Goal: Navigation & Orientation: Find specific page/section

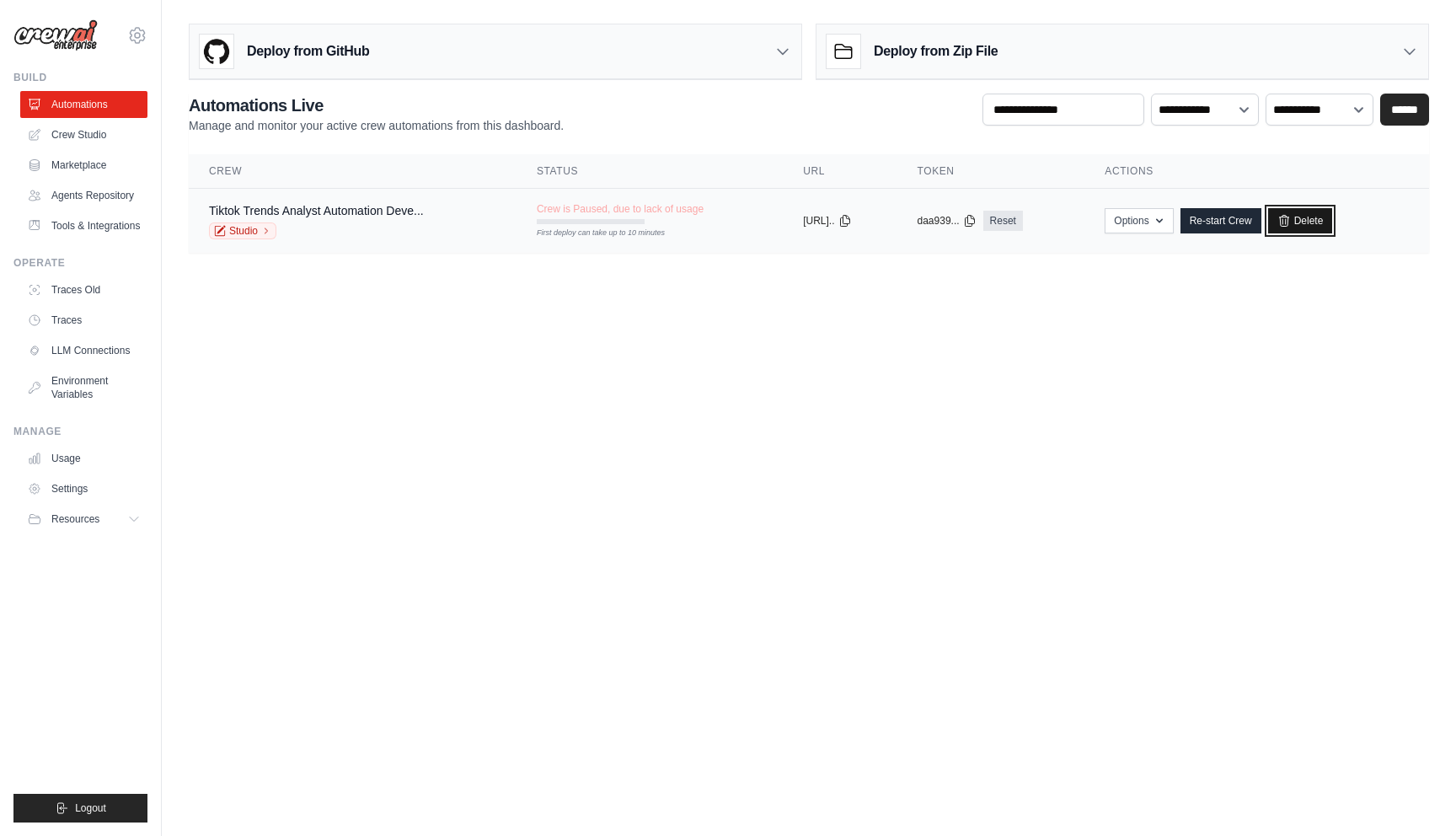
click at [1305, 220] on link "Delete" at bounding box center [1299, 220] width 65 height 25
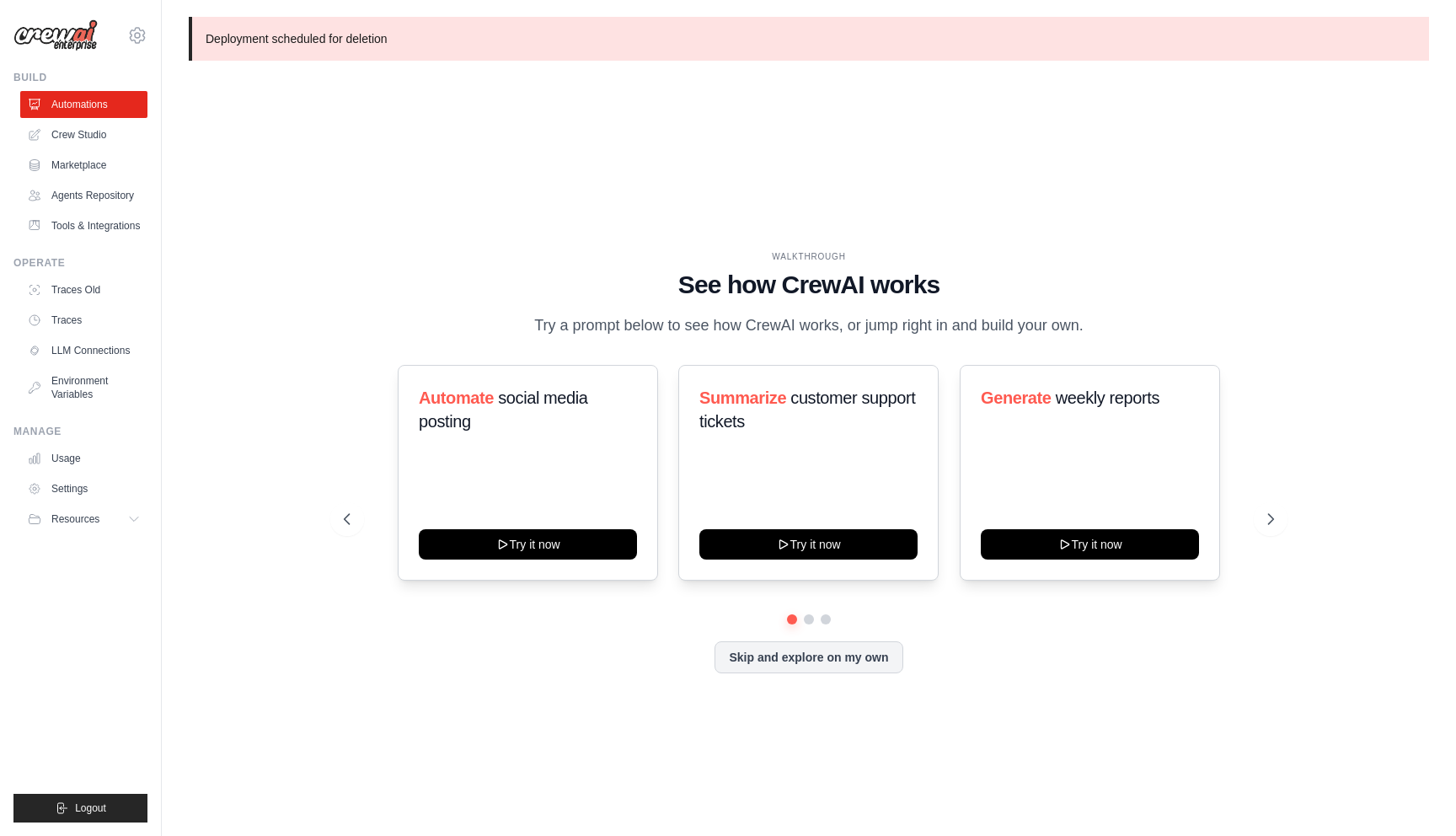
click at [146, 35] on icon at bounding box center [137, 34] width 20 height 20
click at [88, 38] on img at bounding box center [56, 35] width 84 height 32
click at [71, 133] on link "Crew Studio" at bounding box center [85, 134] width 127 height 27
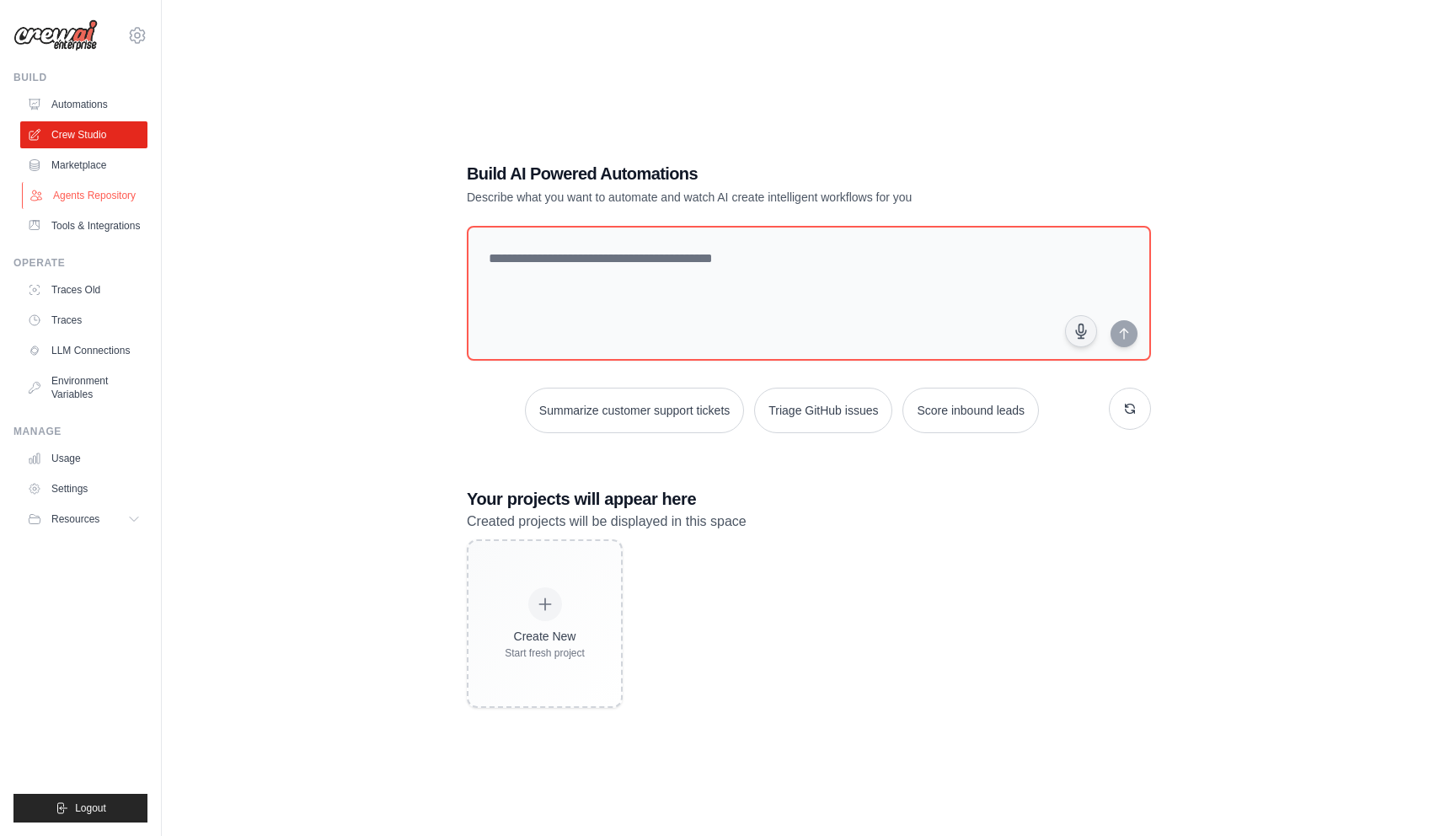
click at [76, 189] on link "Agents Repository" at bounding box center [85, 195] width 127 height 27
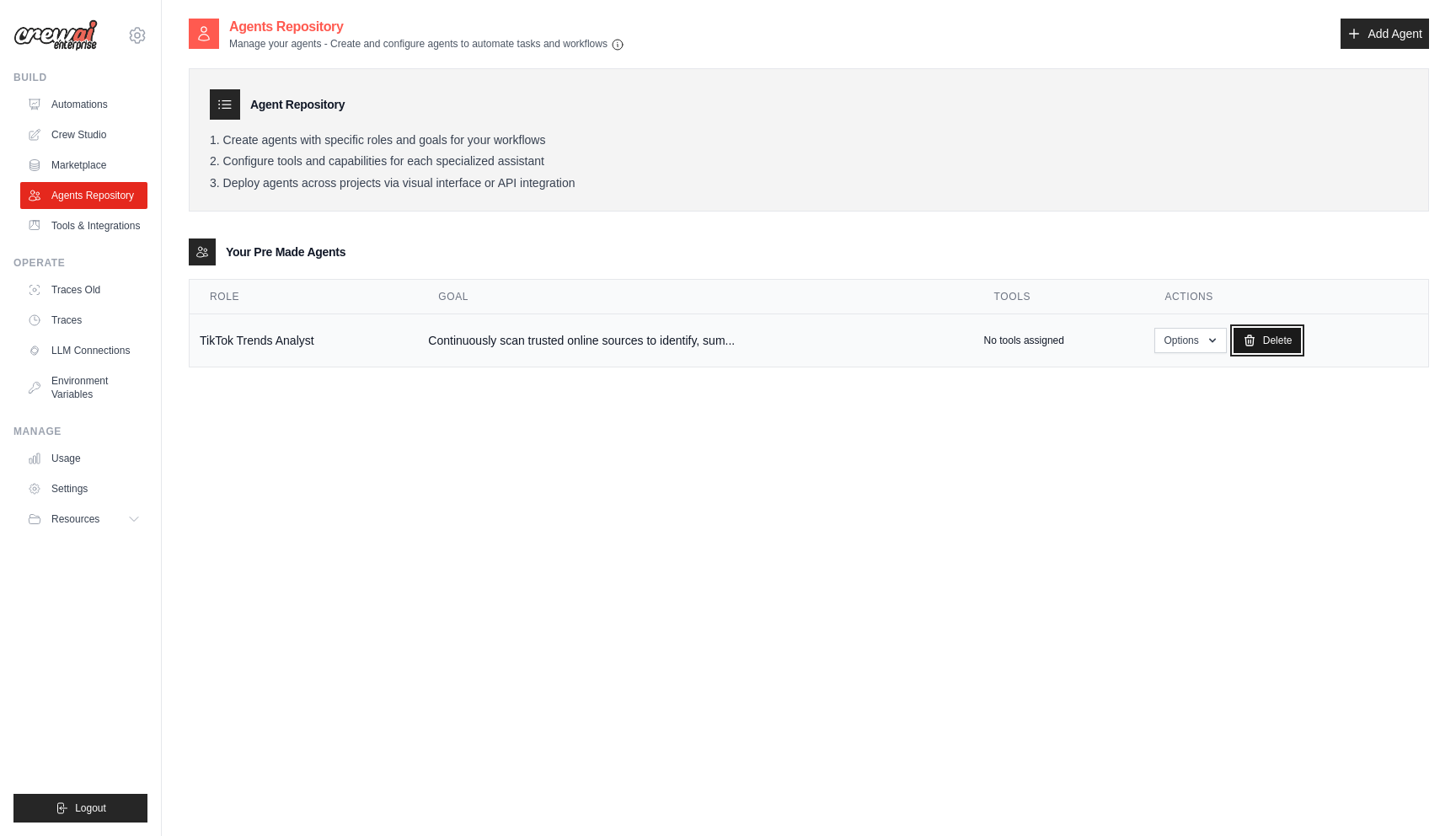
click at [1267, 344] on link "Delete" at bounding box center [1267, 340] width 68 height 25
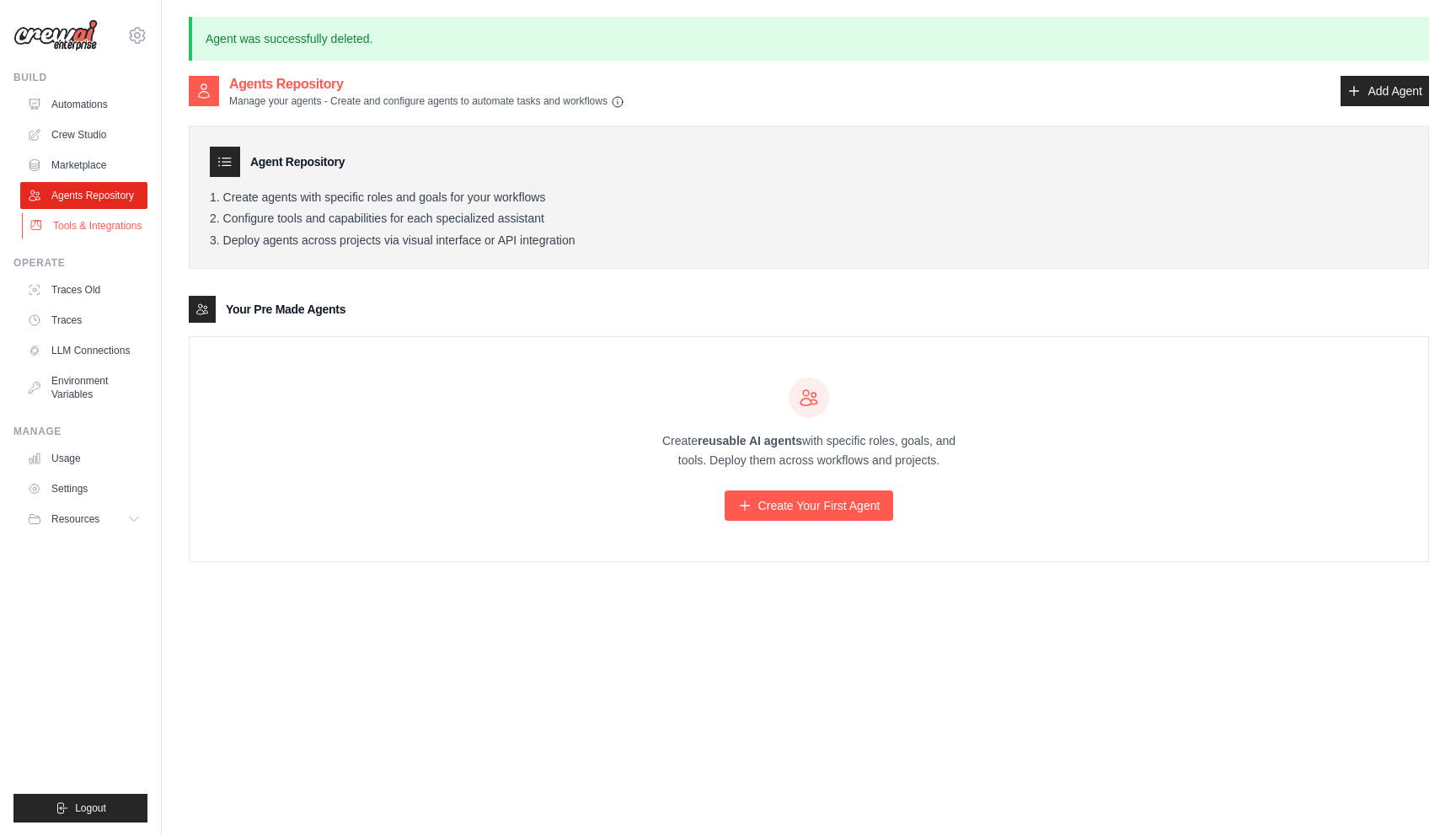
click at [105, 225] on link "Tools & Integrations" at bounding box center [85, 226] width 127 height 27
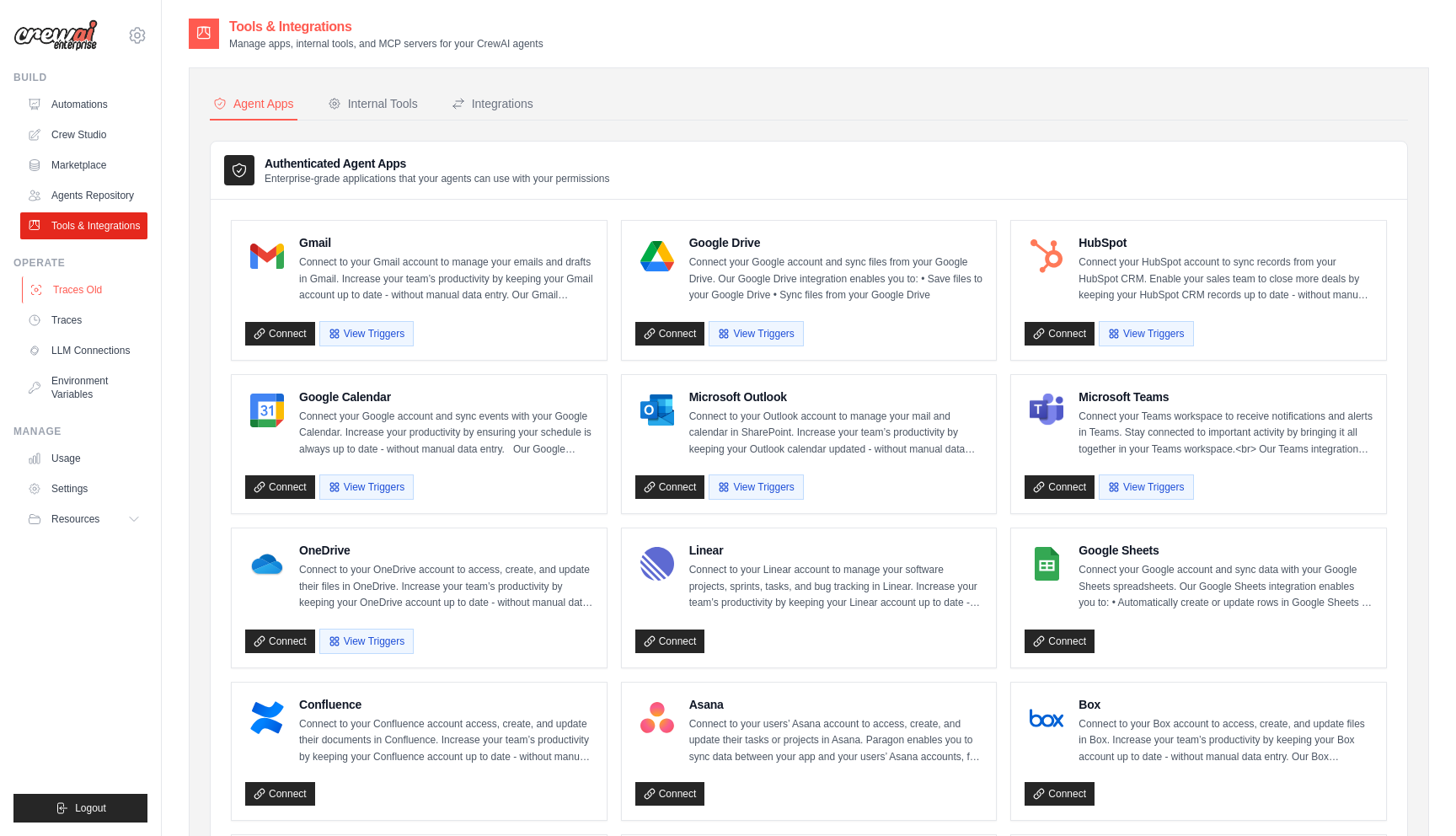
click at [77, 295] on link "Traces Old" at bounding box center [85, 289] width 127 height 27
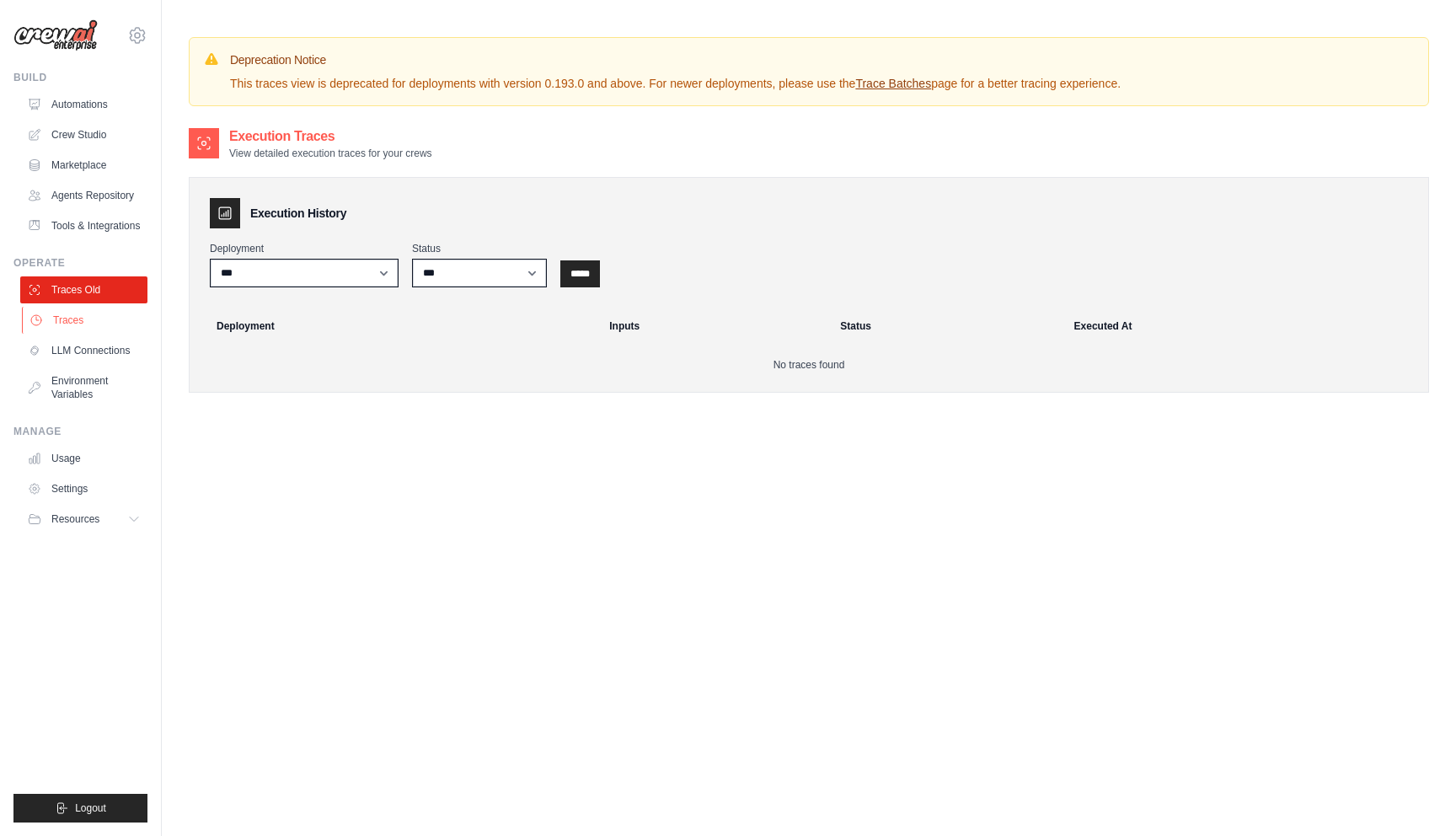
click at [66, 325] on link "Traces" at bounding box center [85, 319] width 127 height 27
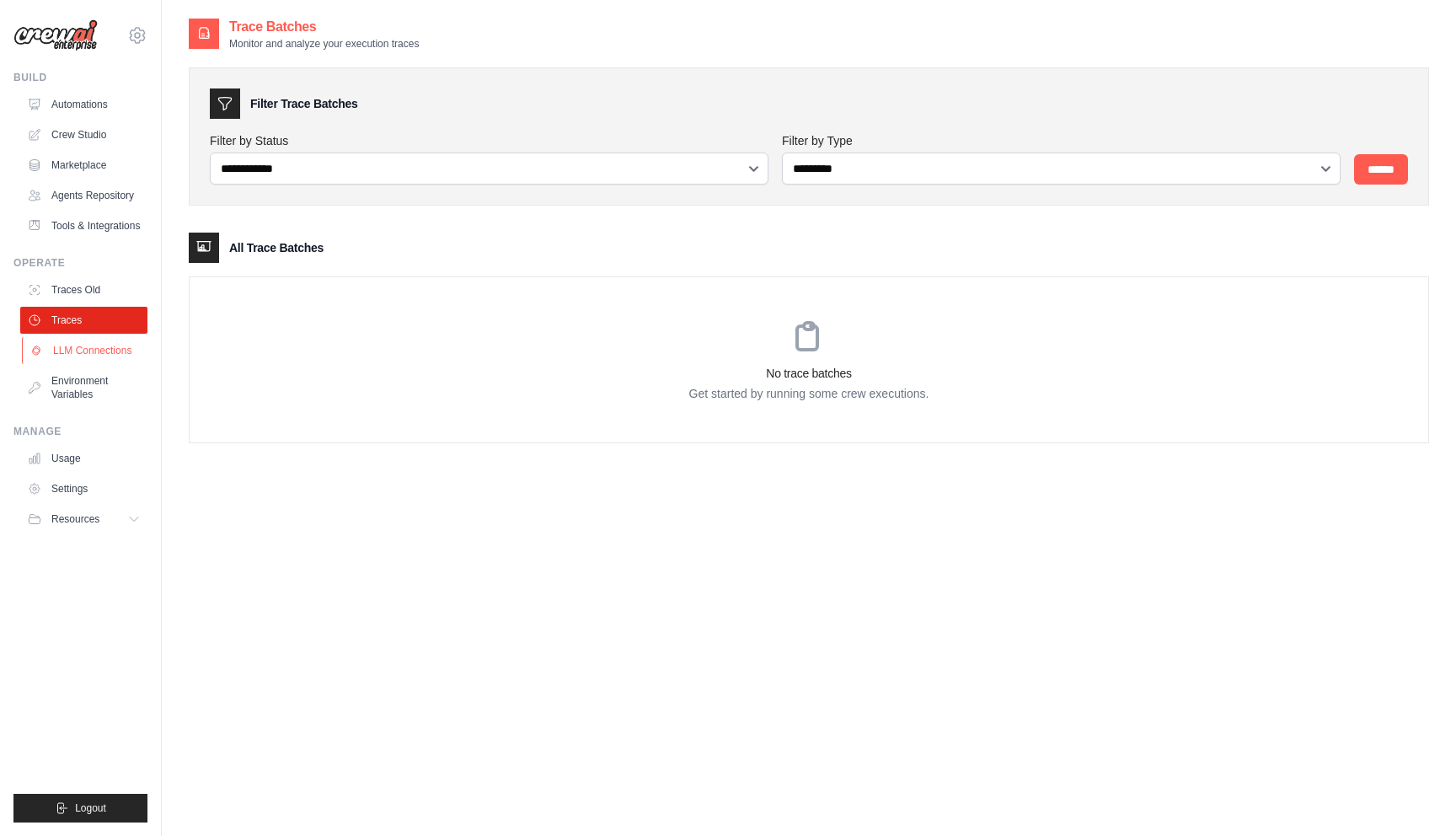
click at [74, 347] on link "LLM Connections" at bounding box center [85, 350] width 127 height 27
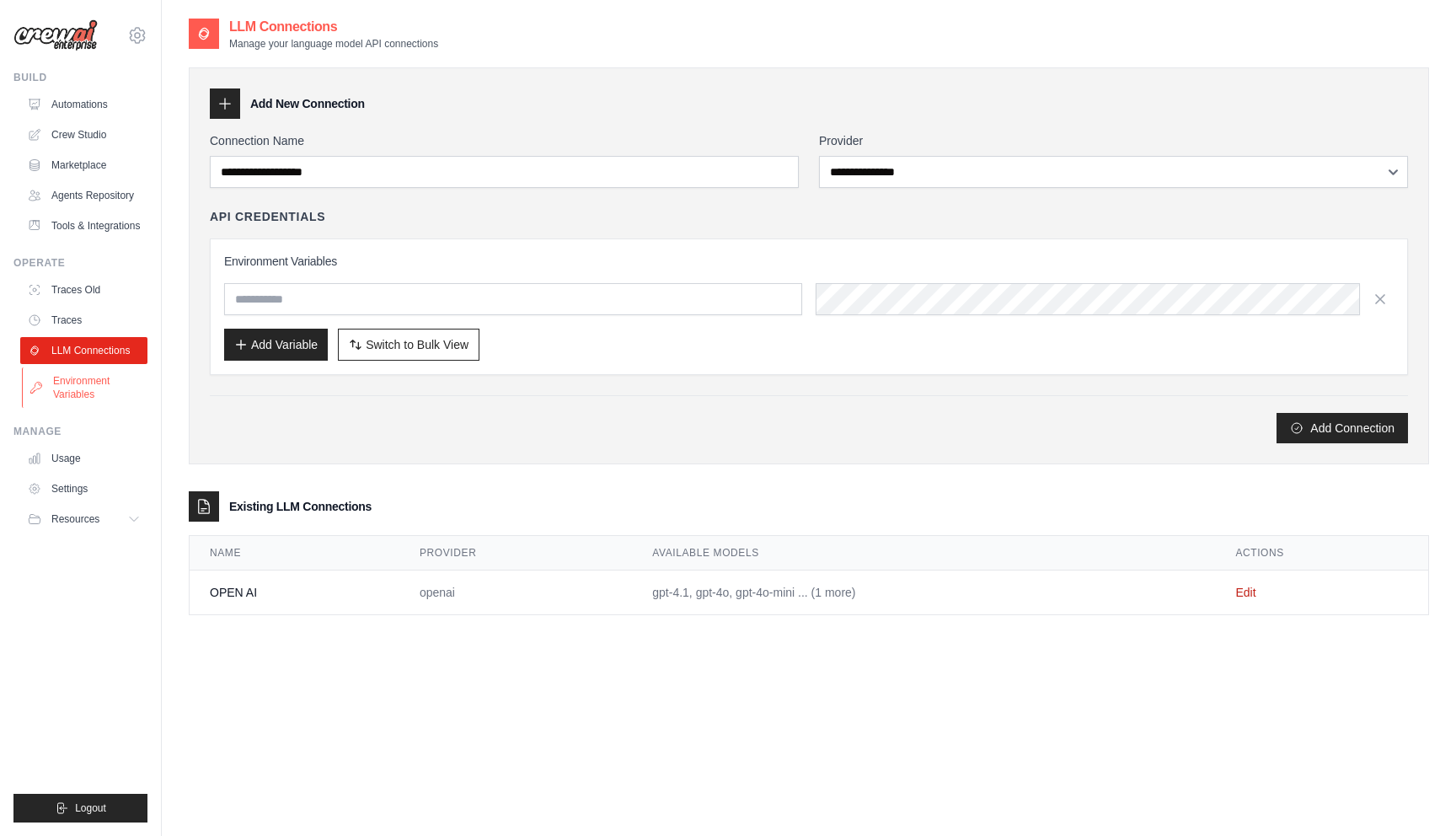
click at [76, 390] on link "Environment Variables" at bounding box center [85, 387] width 127 height 40
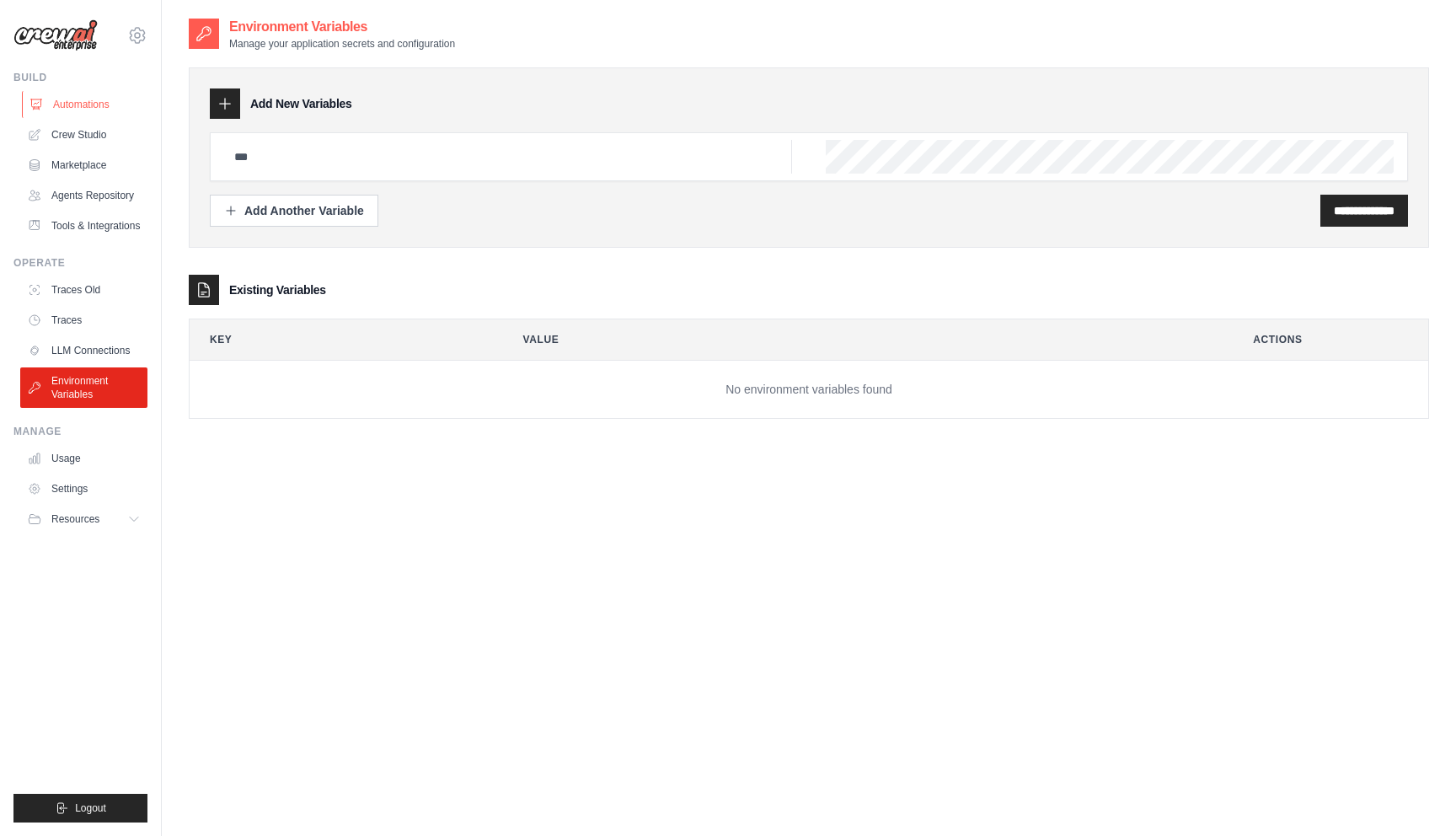
click at [101, 101] on link "Automations" at bounding box center [85, 104] width 127 height 27
click at [74, 515] on span "Resources" at bounding box center [77, 519] width 48 height 14
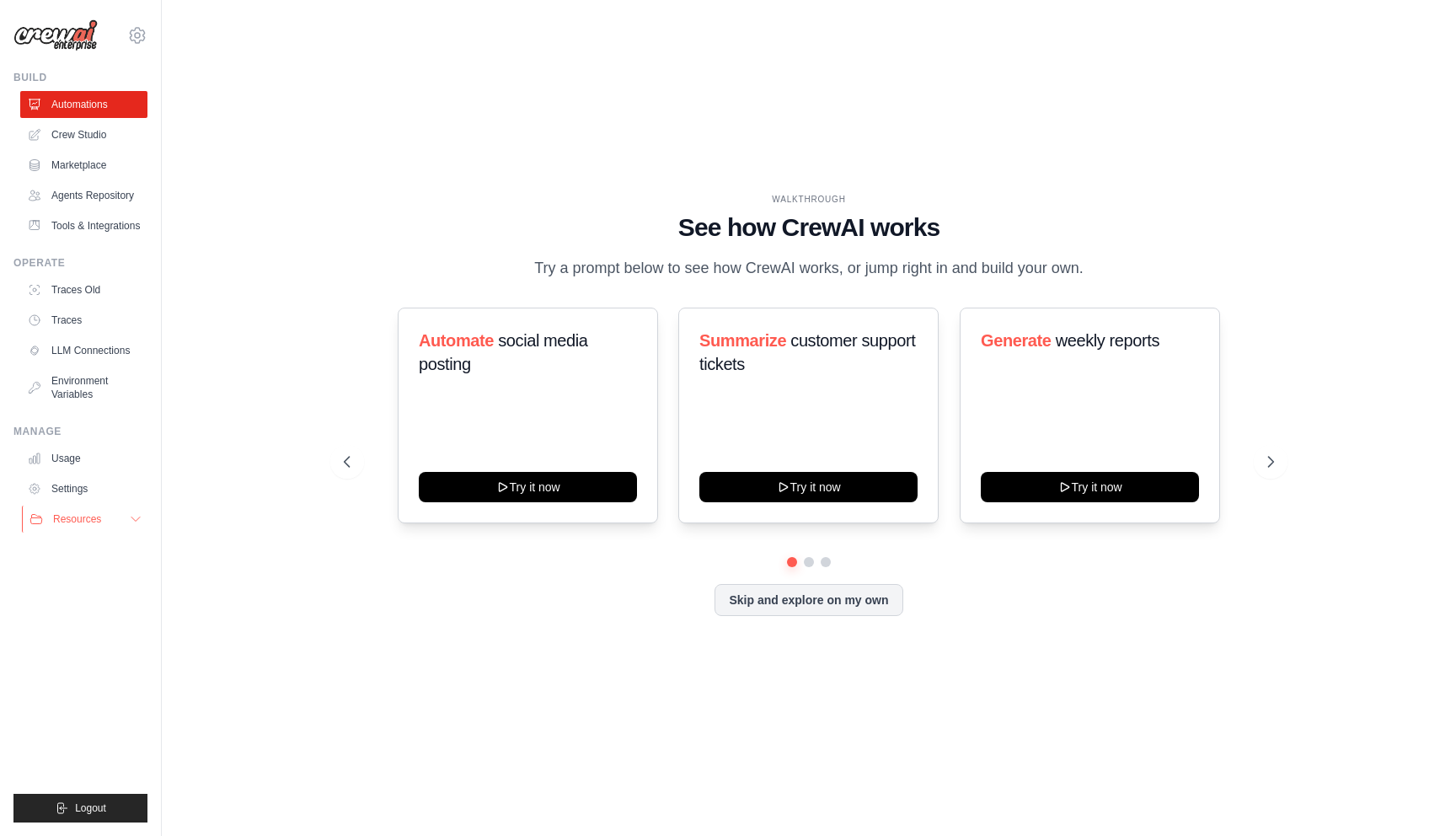
click at [122, 518] on button "Resources" at bounding box center [85, 518] width 127 height 27
click at [122, 548] on span "Documentation" at bounding box center [94, 548] width 68 height 14
